Goal: Communication & Community: Connect with others

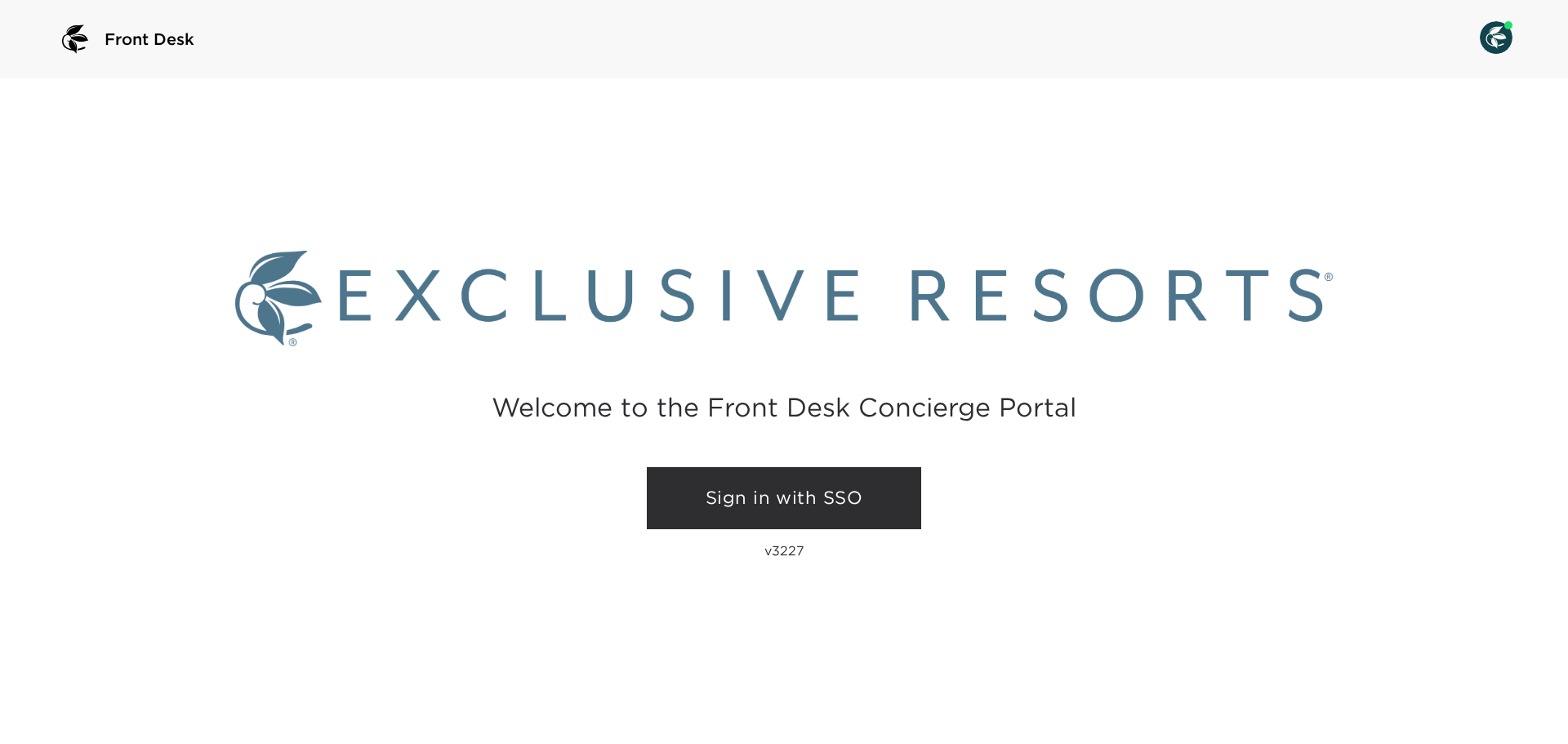
click at [821, 507] on link "Sign in with SSO" at bounding box center [784, 498] width 275 height 62
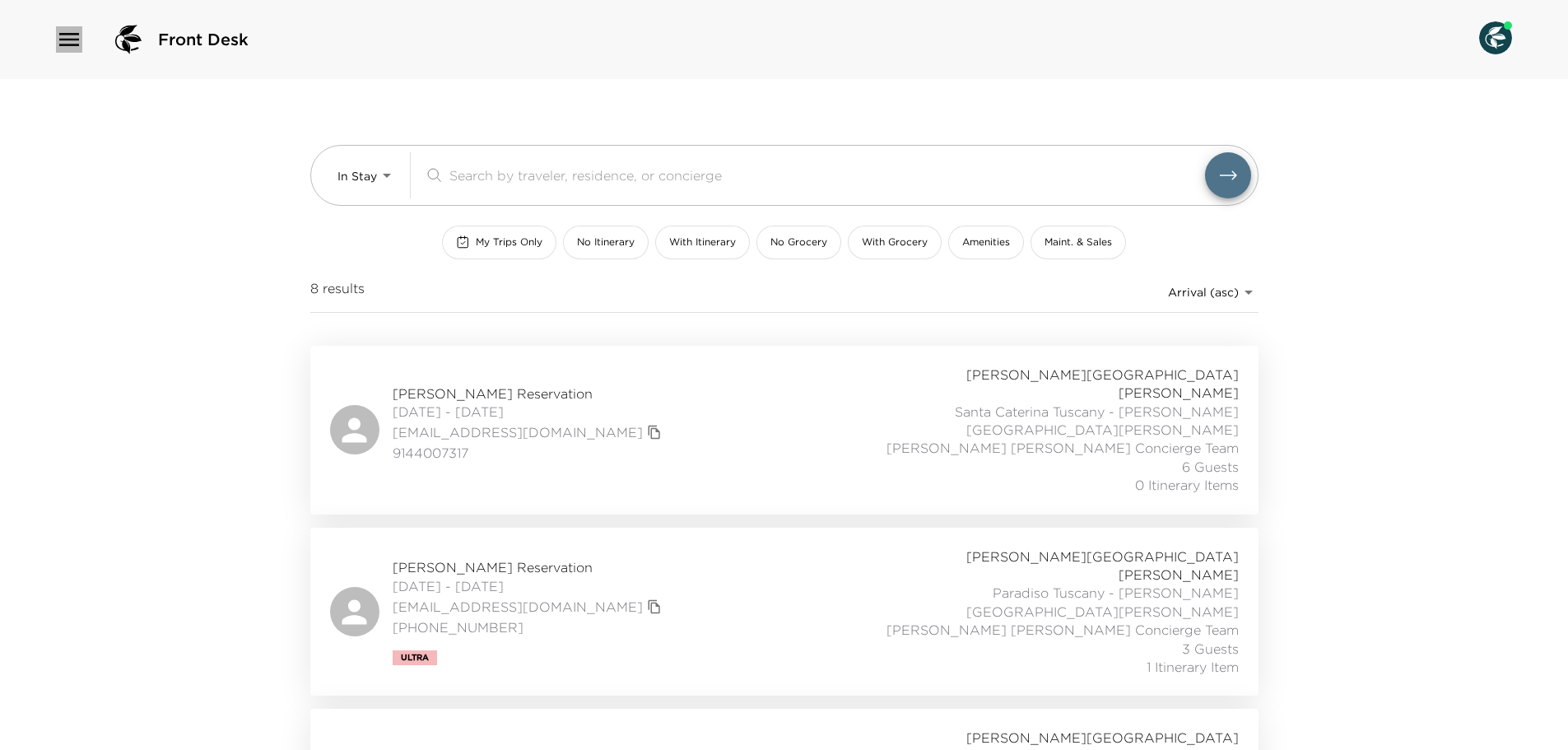
click at [79, 37] on icon "button" at bounding box center [69, 39] width 26 height 26
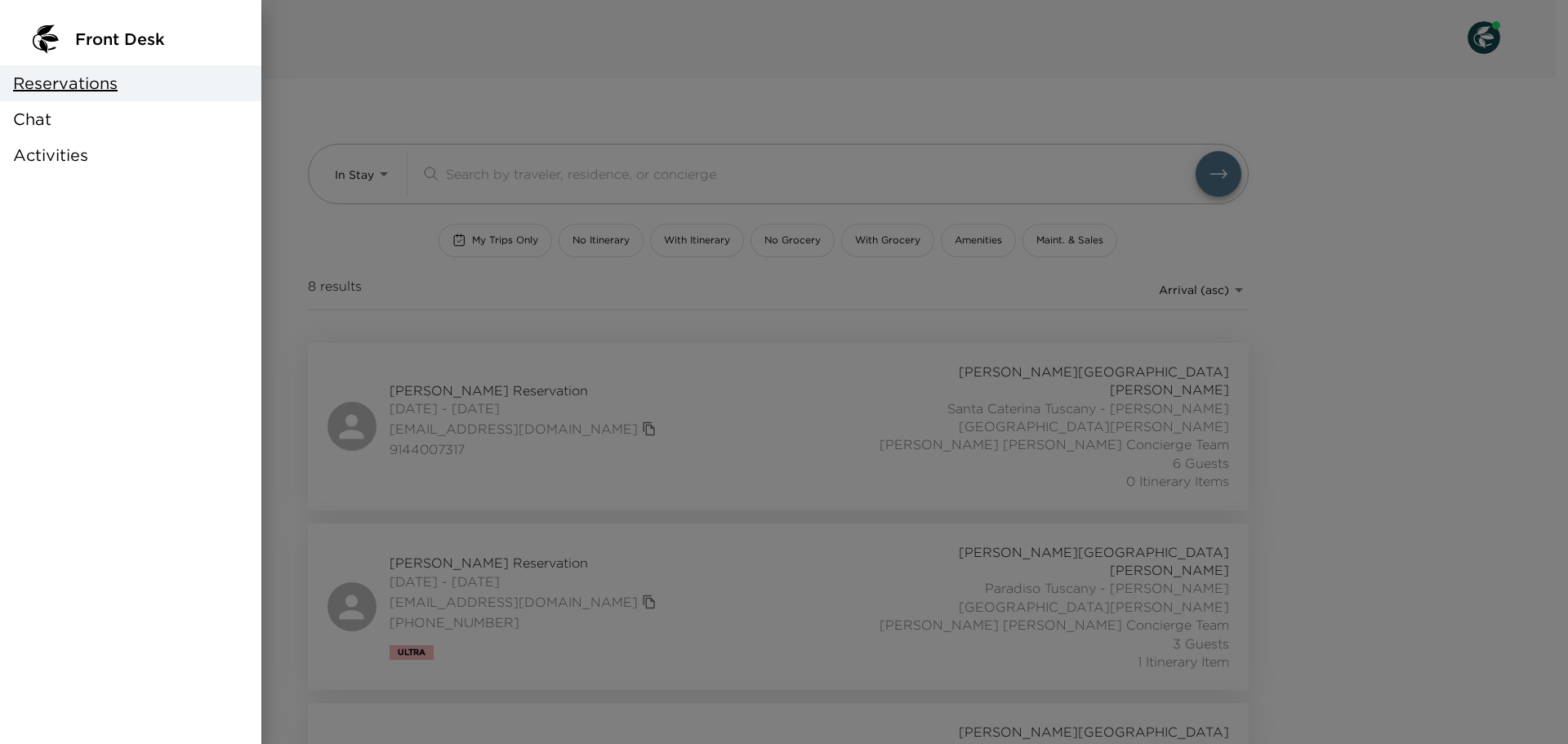
click at [95, 118] on div "Chat" at bounding box center [130, 119] width 261 height 36
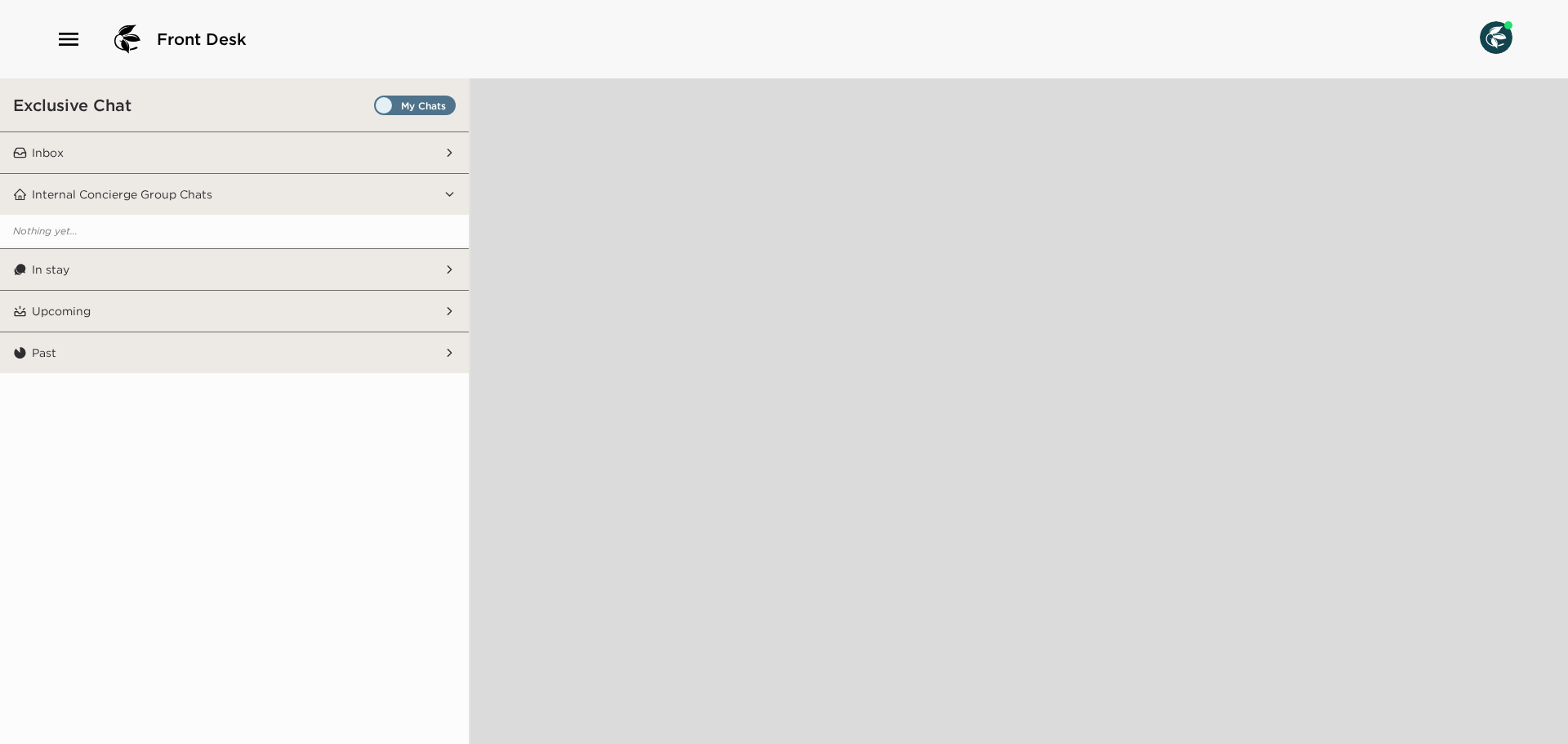
click at [401, 93] on div "Exclusive Chat" at bounding box center [234, 105] width 469 height 53
click at [403, 97] on span "Set all destinations" at bounding box center [415, 105] width 81 height 20
click at [378, 109] on input "Set all destinations" at bounding box center [378, 109] width 0 height 0
click at [380, 144] on button "Inbox" at bounding box center [235, 152] width 417 height 41
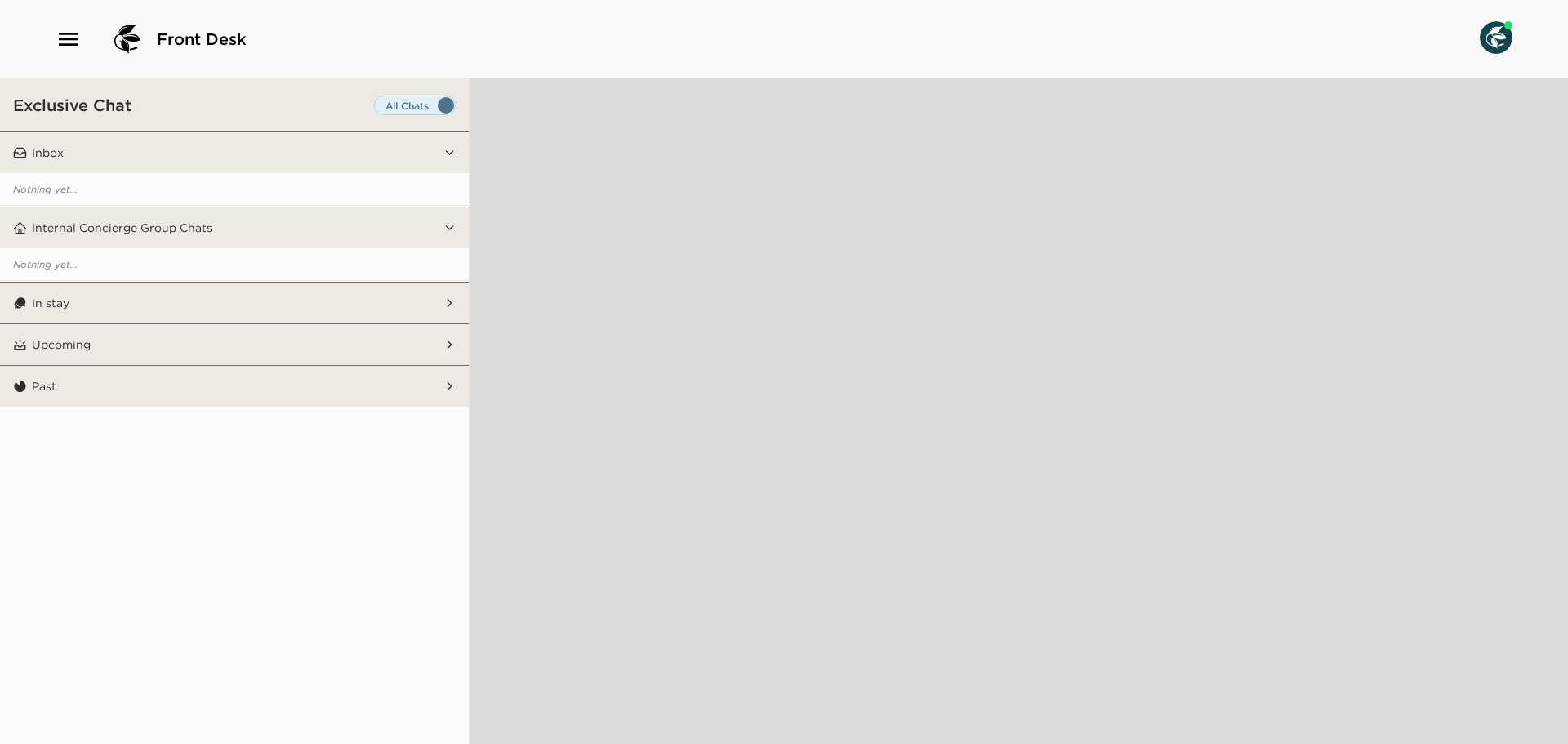
click at [364, 306] on button "In stay" at bounding box center [235, 302] width 417 height 41
